Goal: Task Accomplishment & Management: Use online tool/utility

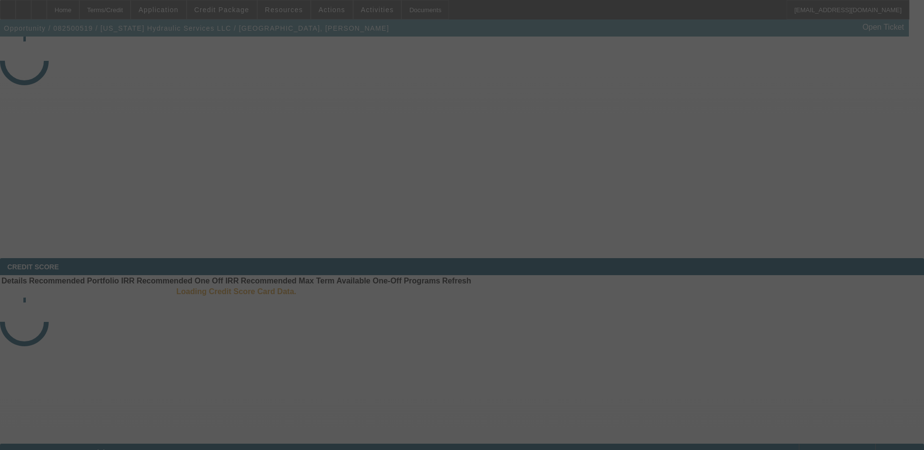
select select "3"
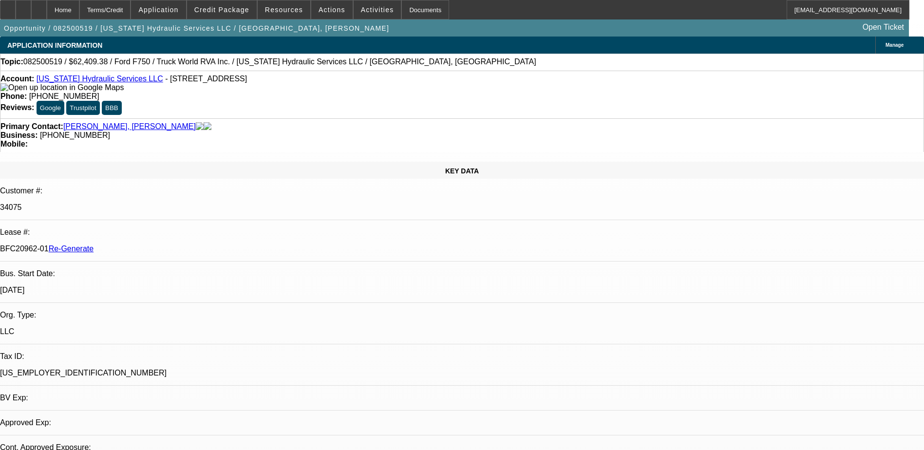
select select "0.1"
select select "0"
select select "1"
select select "2"
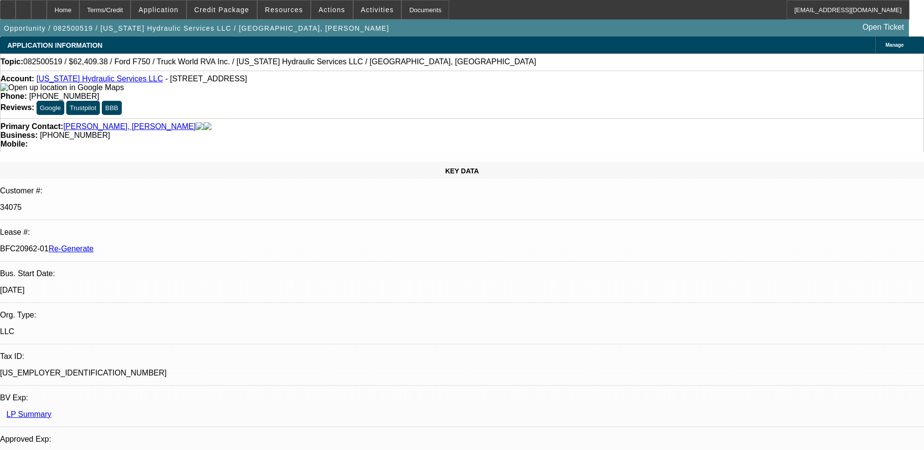
select select "6"
click at [364, 7] on span "Activities" at bounding box center [377, 10] width 33 height 8
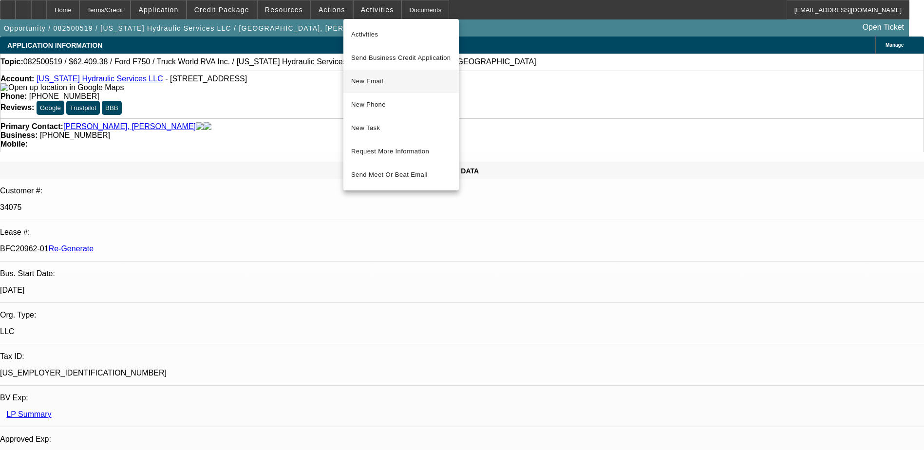
click at [372, 82] on span "New Email" at bounding box center [401, 81] width 100 height 12
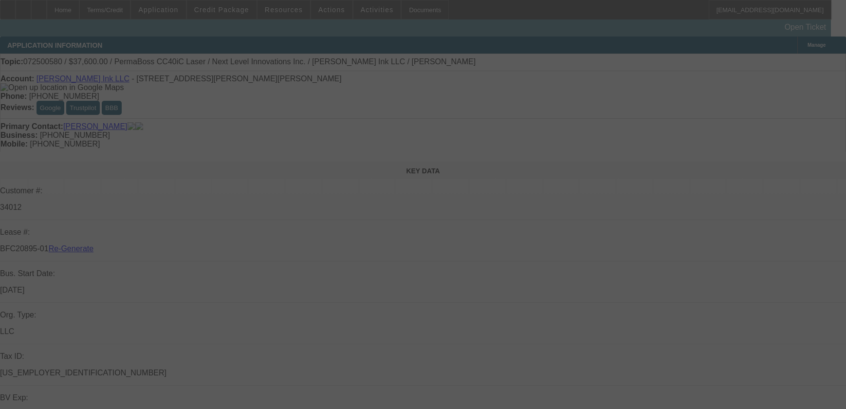
select select "3"
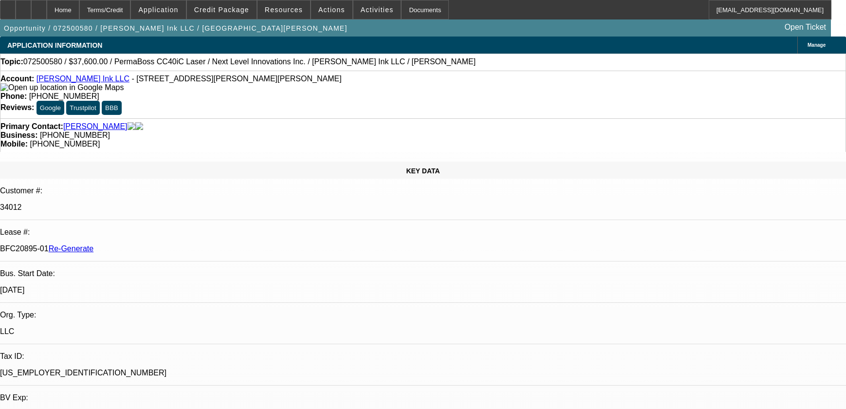
select select "0"
select select "6"
